Goal: Task Accomplishment & Management: Complete application form

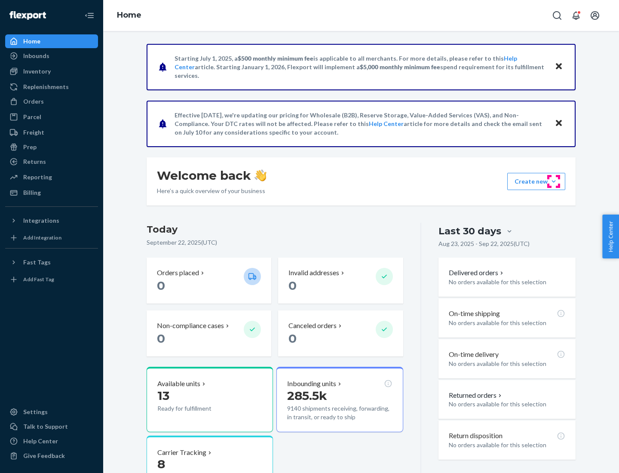
click at [554, 182] on button "Create new Create new inbound Create new order Create new product" at bounding box center [537, 181] width 58 height 17
click at [52, 56] on div "Inbounds" at bounding box center [51, 56] width 91 height 12
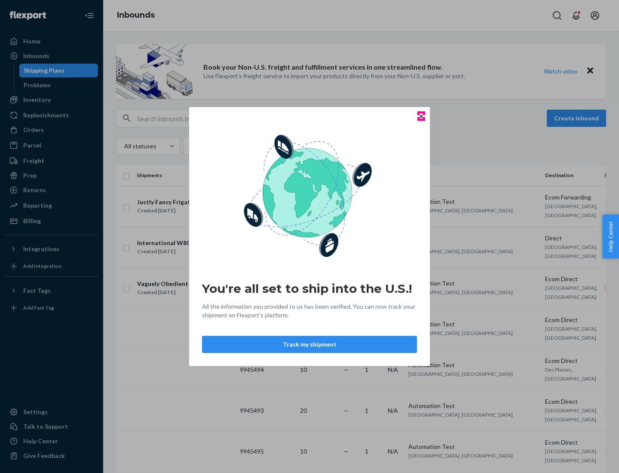
click at [421, 116] on icon "Close" at bounding box center [421, 115] width 3 height 3
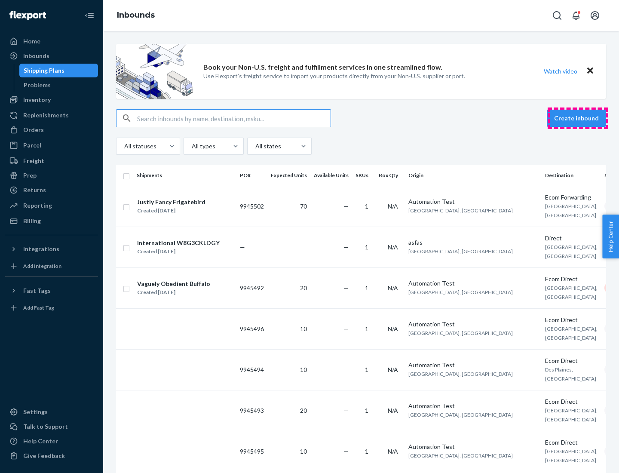
click at [578, 118] on button "Create inbound" at bounding box center [576, 118] width 59 height 17
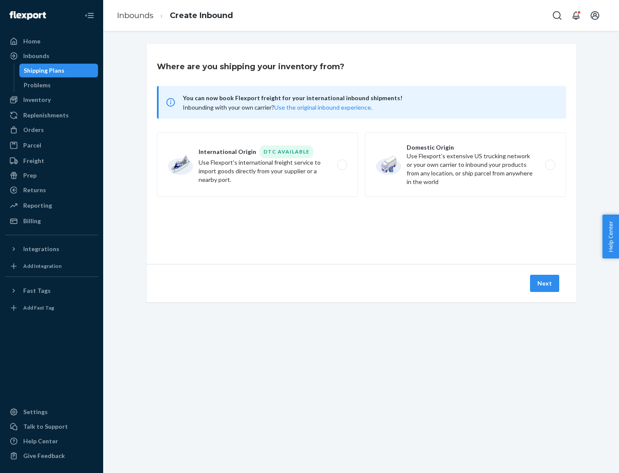
click at [466, 165] on label "Domestic Origin Use Flexport’s extensive US trucking network or your own carrie…" at bounding box center [465, 164] width 201 height 65
click at [550, 165] on input "Domestic Origin Use Flexport’s extensive US trucking network or your own carrie…" at bounding box center [553, 165] width 6 height 6
radio input "true"
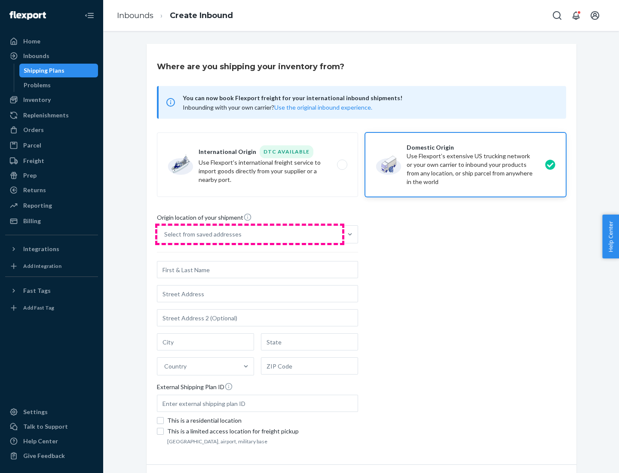
click at [250, 234] on div "Select from saved addresses" at bounding box center [249, 234] width 185 height 17
click at [165, 234] on input "Select from saved addresses" at bounding box center [164, 234] width 1 height 9
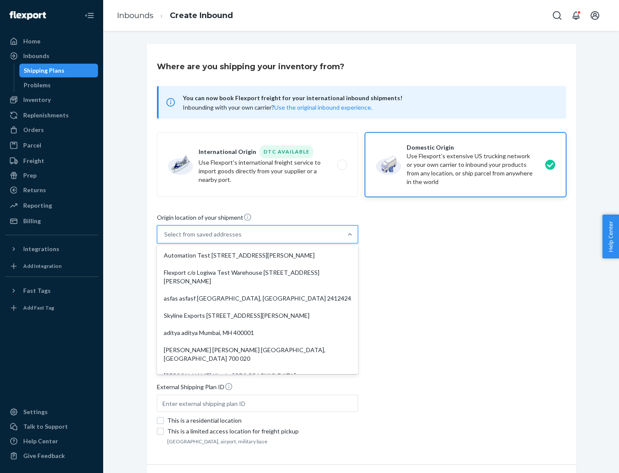
scroll to position [3, 0]
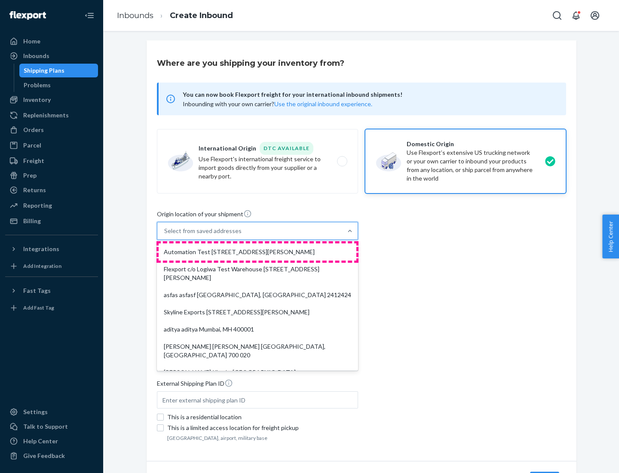
click at [258, 252] on div "Automation Test [STREET_ADDRESS][PERSON_NAME]" at bounding box center [258, 251] width 198 height 17
click at [165, 235] on input "option Automation Test [STREET_ADDRESS][PERSON_NAME]. 9 results available. Use …" at bounding box center [164, 231] width 1 height 9
type input "Automation Test"
type input "9th Floor"
type input "[GEOGRAPHIC_DATA]"
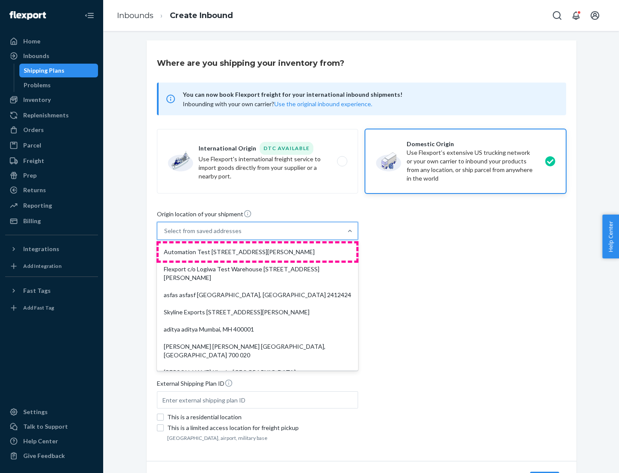
type input "CA"
type input "94104"
type input "[STREET_ADDRESS][PERSON_NAME]"
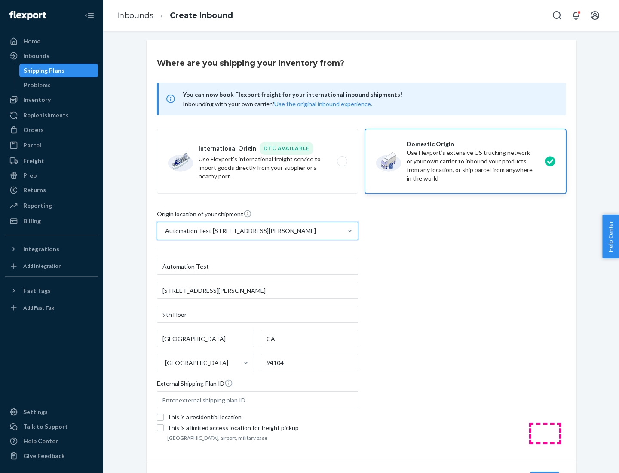
scroll to position [50, 0]
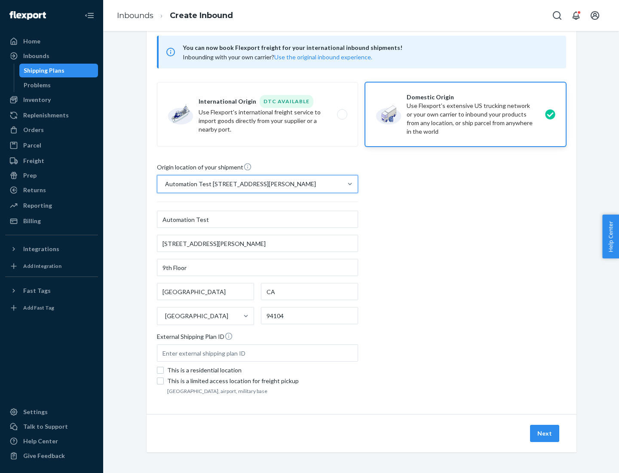
click at [545, 434] on button "Next" at bounding box center [544, 433] width 29 height 17
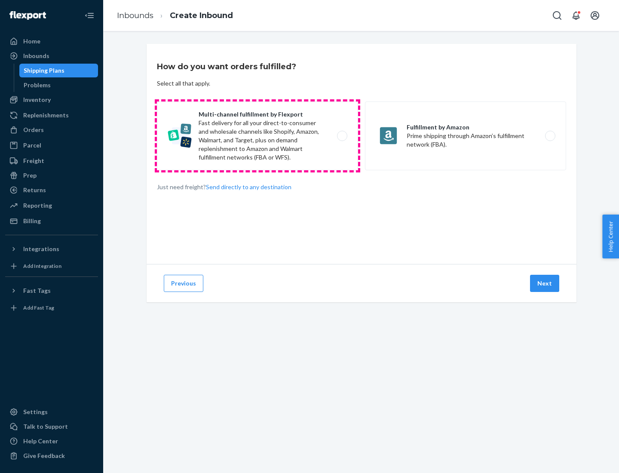
click at [258, 136] on label "Multi-channel fulfillment by Flexport Fast delivery for all your direct-to-cons…" at bounding box center [257, 136] width 201 height 69
click at [342, 136] on input "Multi-channel fulfillment by Flexport Fast delivery for all your direct-to-cons…" at bounding box center [345, 136] width 6 height 6
radio input "true"
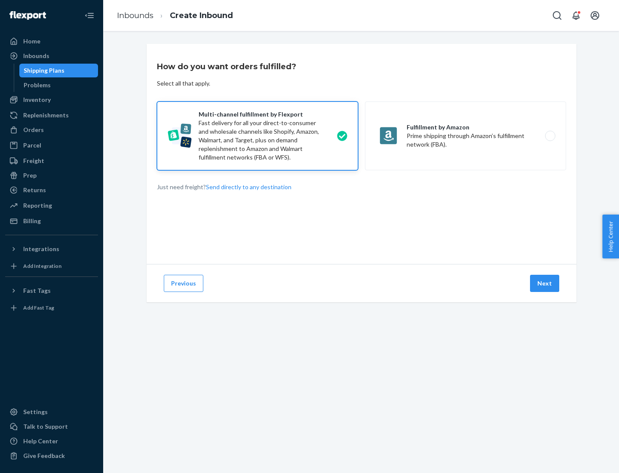
click at [545, 283] on button "Next" at bounding box center [544, 283] width 29 height 17
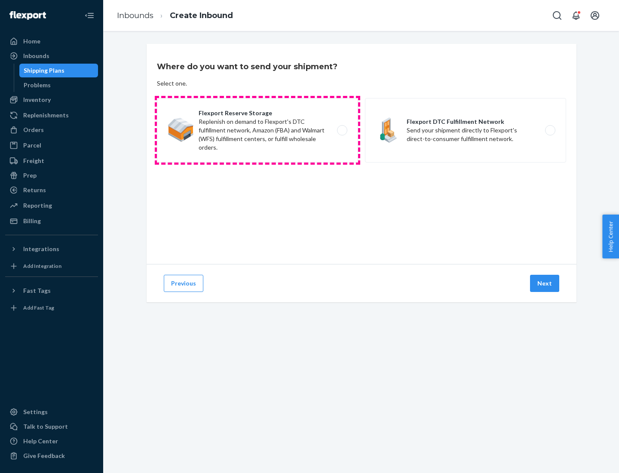
click at [258, 130] on label "Flexport Reserve Storage Replenish on demand to Flexport's DTC fulfillment netw…" at bounding box center [257, 130] width 201 height 65
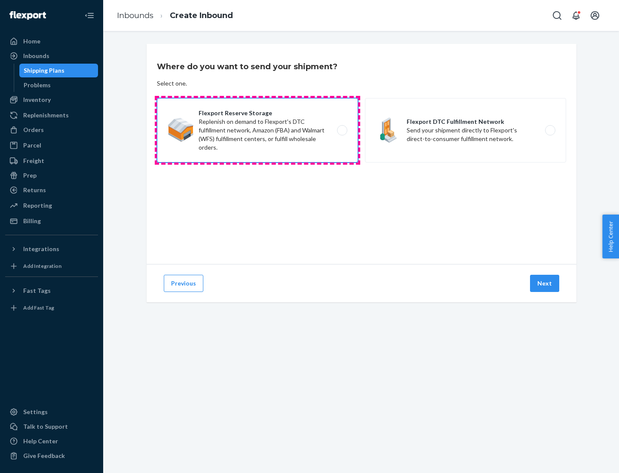
click at [342, 130] on input "Flexport Reserve Storage Replenish on demand to Flexport's DTC fulfillment netw…" at bounding box center [345, 131] width 6 height 6
radio input "true"
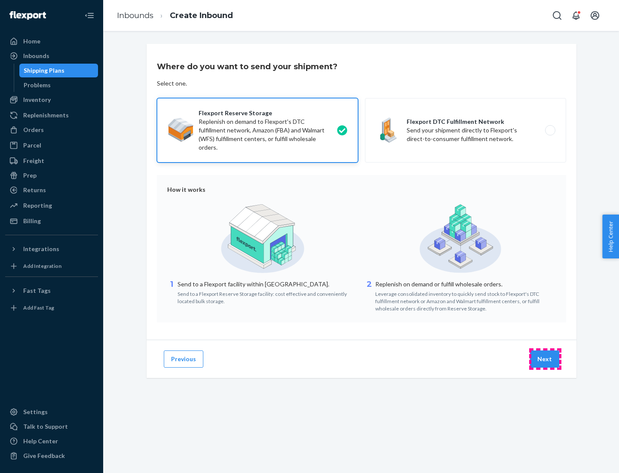
click at [545, 359] on button "Next" at bounding box center [544, 359] width 29 height 17
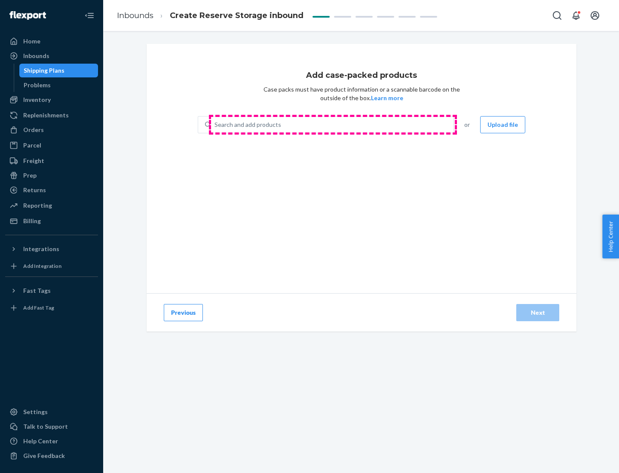
click at [333, 125] on div "Search and add products" at bounding box center [332, 124] width 243 height 15
click at [215, 125] on input "Search and add products" at bounding box center [215, 124] width 1 height 9
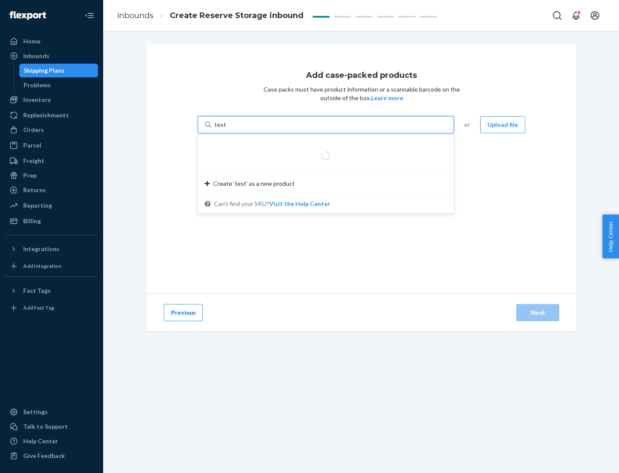
type input "test-syn"
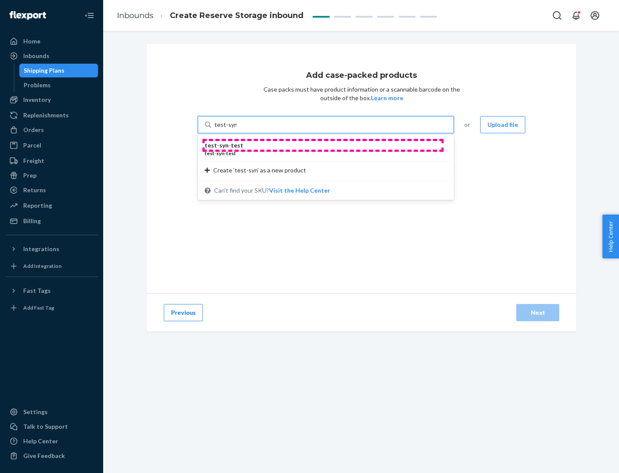
click at [323, 145] on div "test - syn - test" at bounding box center [323, 145] width 236 height 9
click at [237, 129] on input "test-syn" at bounding box center [226, 124] width 22 height 9
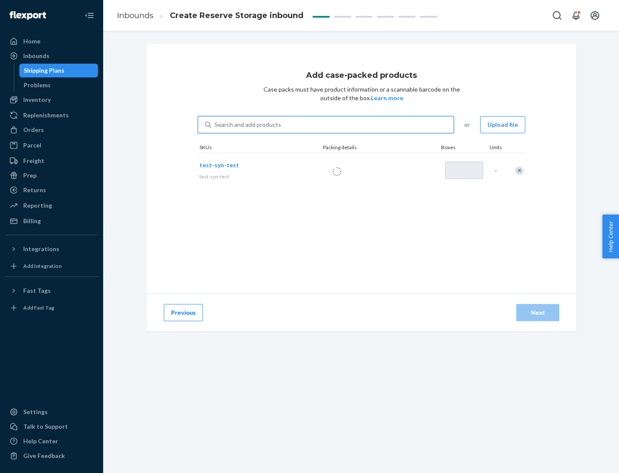
type input "1"
click at [538, 313] on div "Next" at bounding box center [538, 312] width 28 height 9
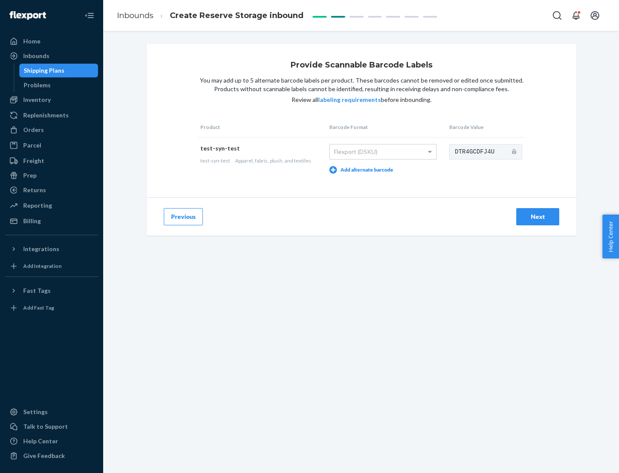
click at [538, 216] on div "Next" at bounding box center [538, 216] width 28 height 9
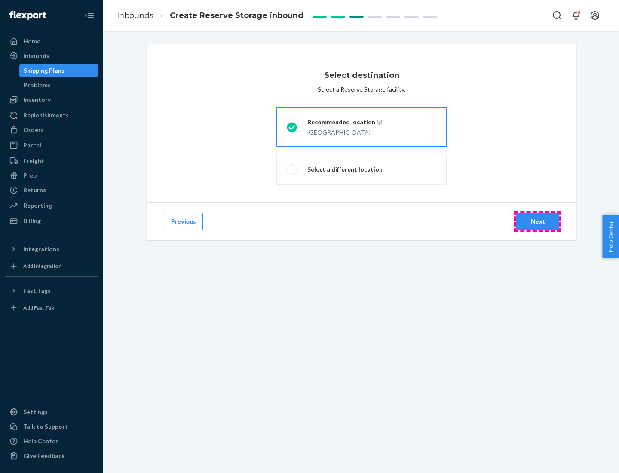
click at [538, 222] on div "Next" at bounding box center [538, 221] width 28 height 9
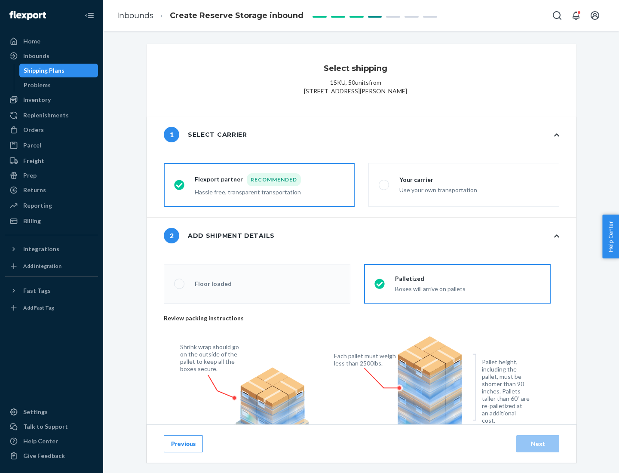
radio input "false"
type input "1"
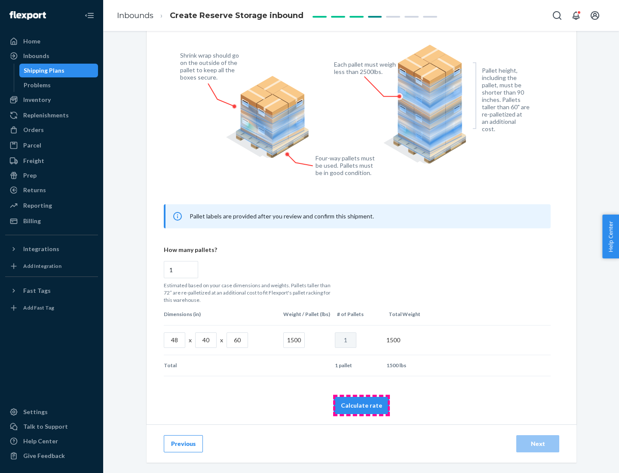
click at [362, 405] on button "Calculate rate" at bounding box center [362, 405] width 56 height 17
radio input "false"
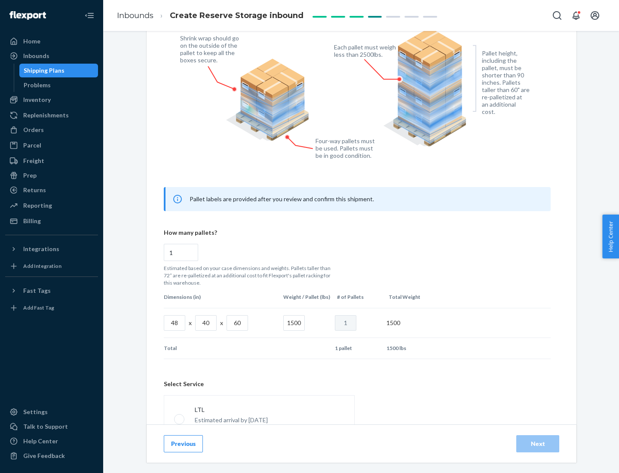
scroll to position [380, 0]
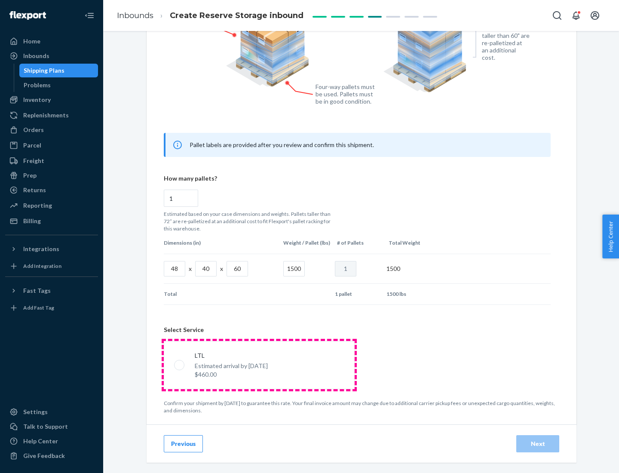
click at [259, 365] on p "Estimated arrival by [DATE]" at bounding box center [231, 366] width 73 height 9
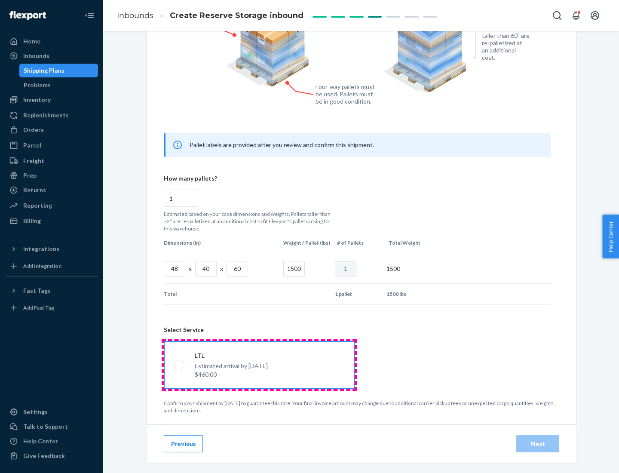
click at [180, 365] on input "LTL Estimated arrival by [DATE] $460.00" at bounding box center [177, 365] width 6 height 6
radio input "true"
radio input "false"
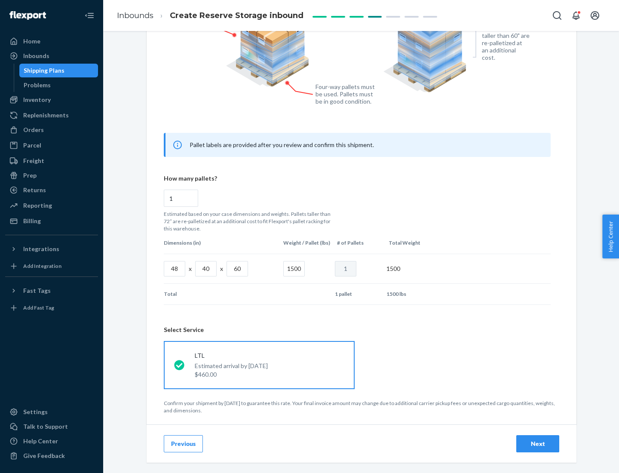
click at [538, 443] on div "Next" at bounding box center [538, 444] width 28 height 9
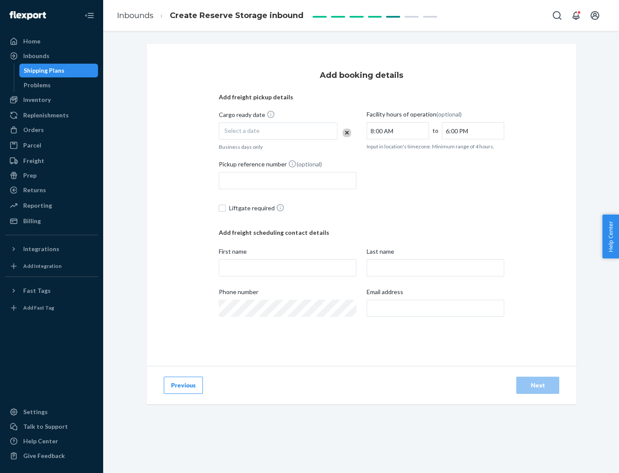
click at [278, 131] on div "Select a date" at bounding box center [278, 131] width 119 height 17
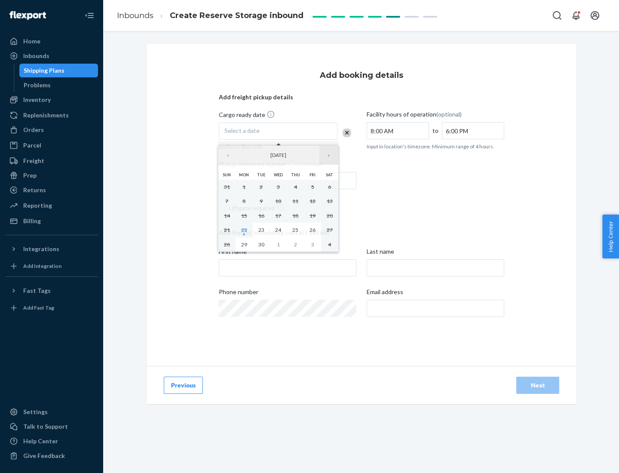
click at [329, 155] on button "›" at bounding box center [329, 155] width 19 height 19
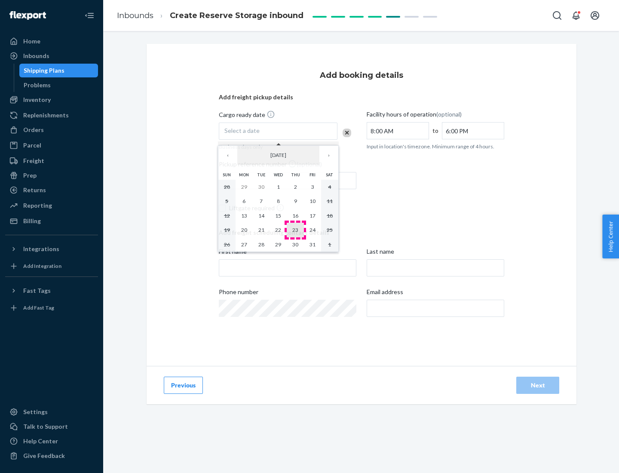
click at [295, 230] on abbr "23" at bounding box center [295, 230] width 6 height 6
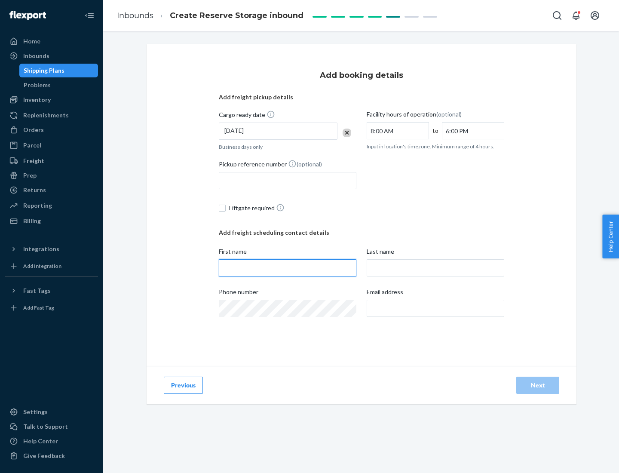
click at [288, 268] on input "First name" at bounding box center [288, 267] width 138 height 17
type input "[PERSON_NAME]"
click at [436, 268] on input "Last name" at bounding box center [436, 267] width 138 height 17
type input "Doe"
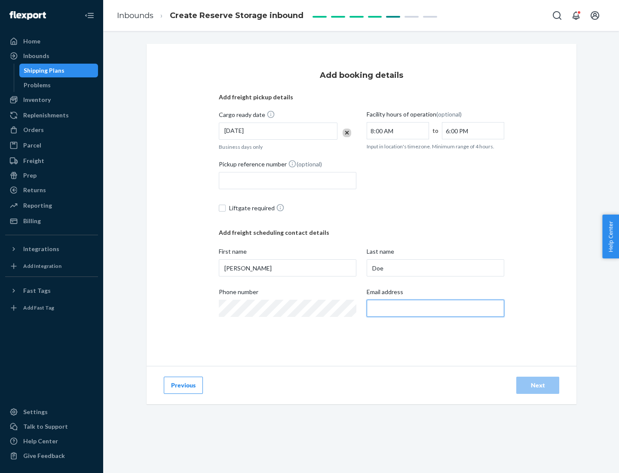
click at [436, 308] on input "Email address" at bounding box center [436, 308] width 138 height 17
type input "[EMAIL_ADDRESS][DOMAIN_NAME]"
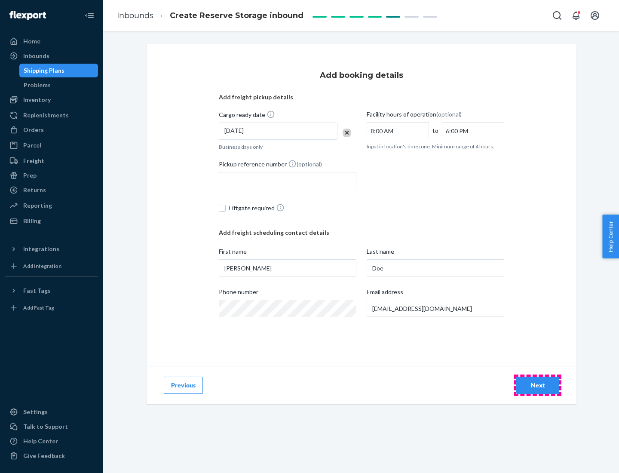
click at [538, 385] on div "Next" at bounding box center [538, 385] width 28 height 9
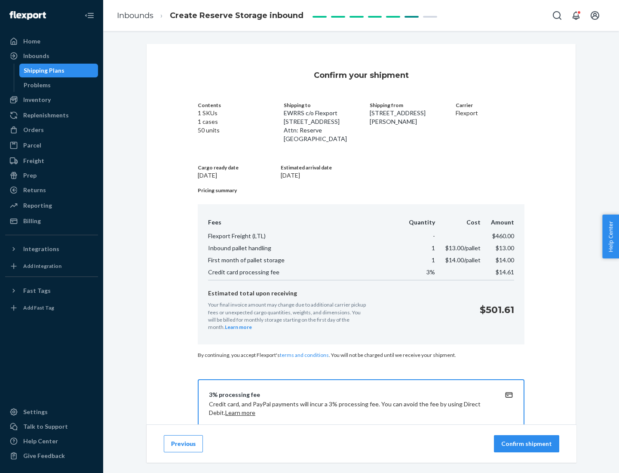
scroll to position [124, 0]
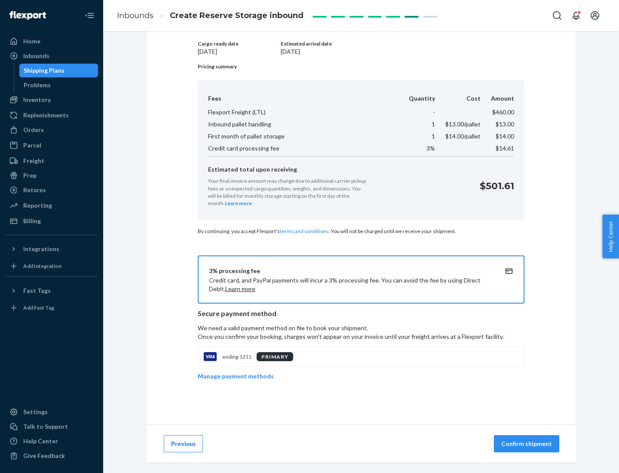
click at [528, 444] on p "Confirm shipment" at bounding box center [527, 444] width 51 height 9
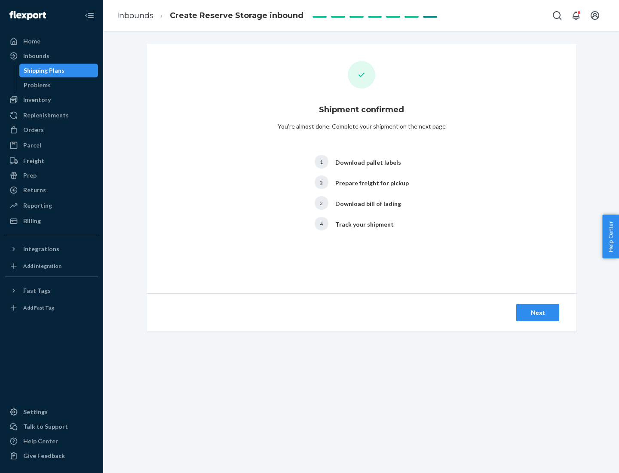
click at [538, 313] on div "Next" at bounding box center [538, 312] width 28 height 9
